Goal: Check status: Check status

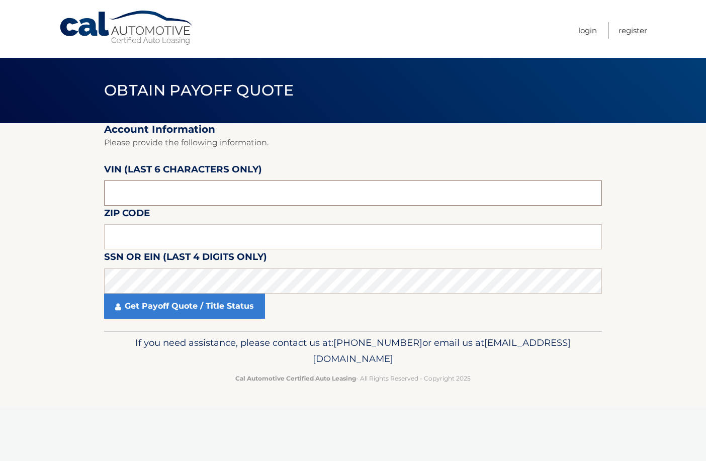
click at [151, 192] on input "text" at bounding box center [353, 193] width 498 height 25
type input "648837"
click at [272, 244] on input "text" at bounding box center [353, 236] width 498 height 25
type input "08861"
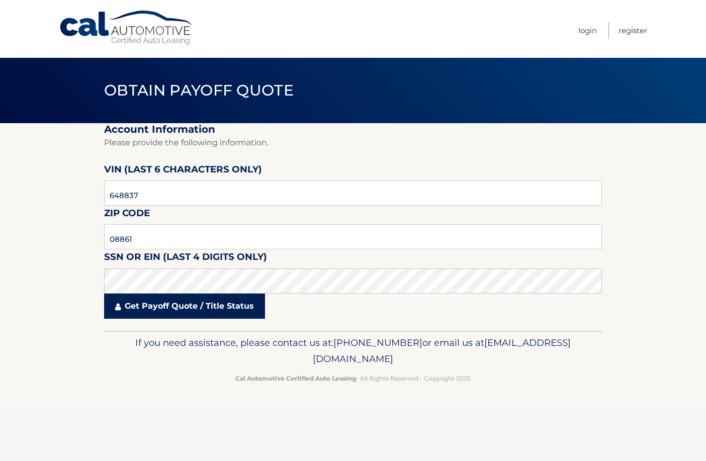
click at [215, 307] on link "Get Payoff Quote / Title Status" at bounding box center [184, 306] width 161 height 25
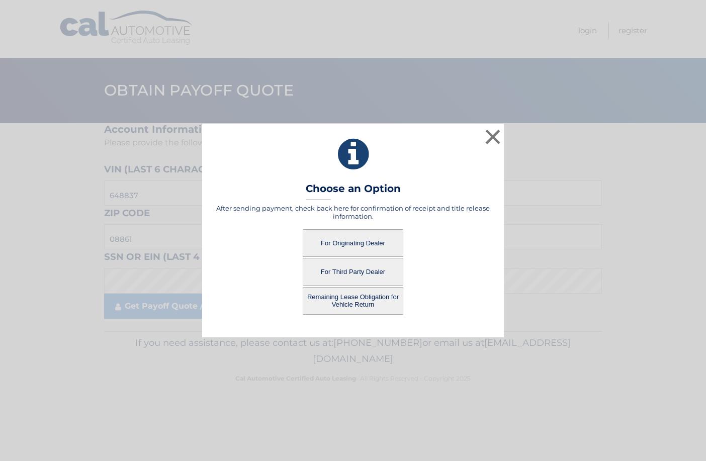
click at [330, 240] on button "For Originating Dealer" at bounding box center [353, 243] width 101 height 28
click at [364, 235] on button "For Originating Dealer" at bounding box center [353, 243] width 101 height 28
click at [360, 235] on button "For Originating Dealer" at bounding box center [353, 243] width 101 height 28
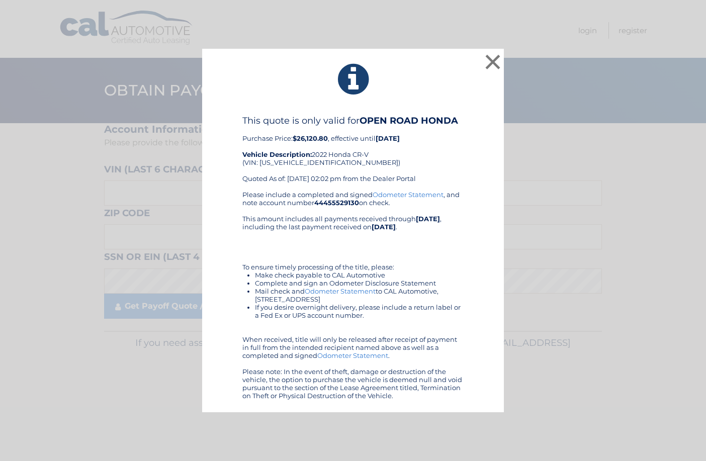
click at [384, 190] on div "This quote is only valid for OPEN ROAD HONDA Purchase Price: $26,120.80 , effec…" at bounding box center [352, 152] width 221 height 75
click at [384, 196] on link "Odometer Statement" at bounding box center [408, 195] width 71 height 8
